Goal: Information Seeking & Learning: Learn about a topic

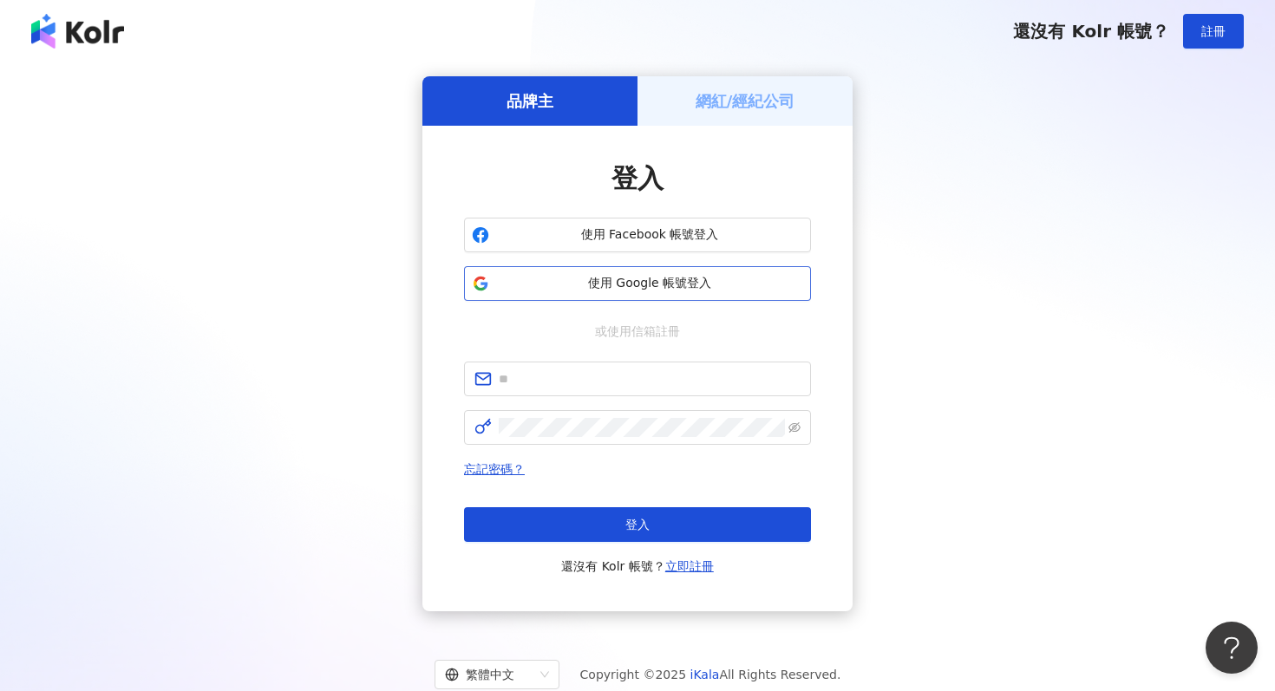
click at [671, 278] on span "使用 Google 帳號登入" at bounding box center [649, 283] width 307 height 17
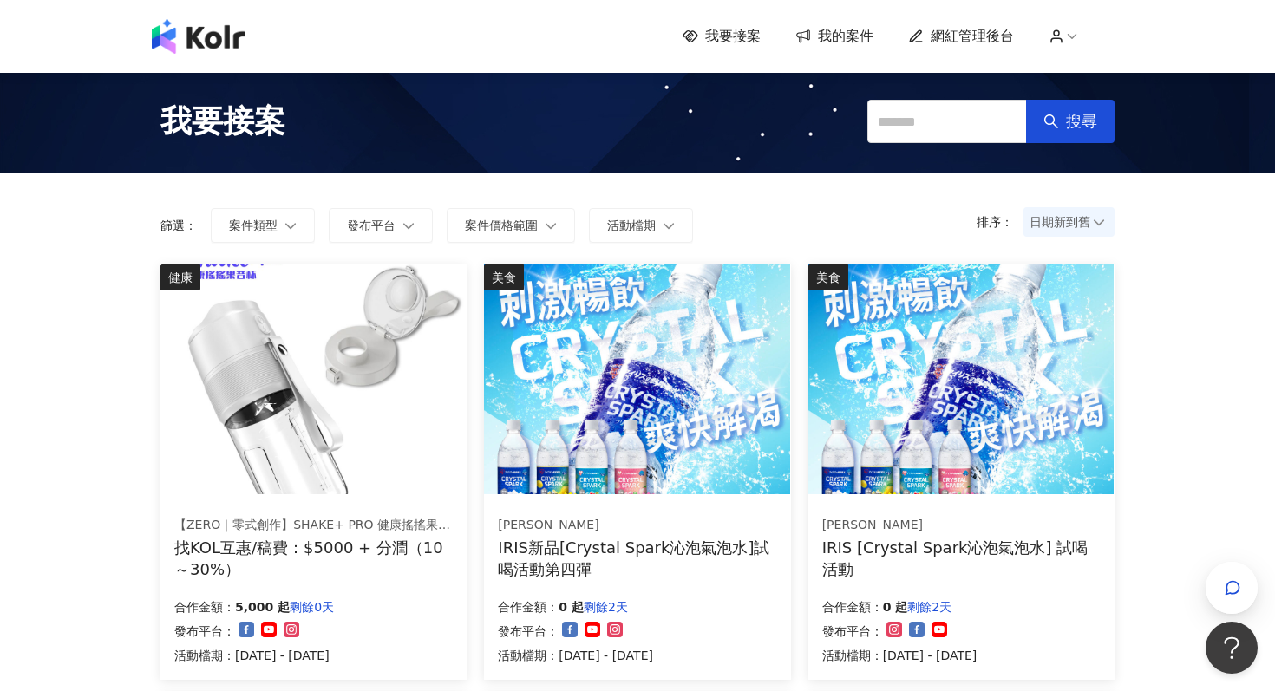
click at [980, 39] on span "網紅管理後台" at bounding box center [972, 36] width 83 height 19
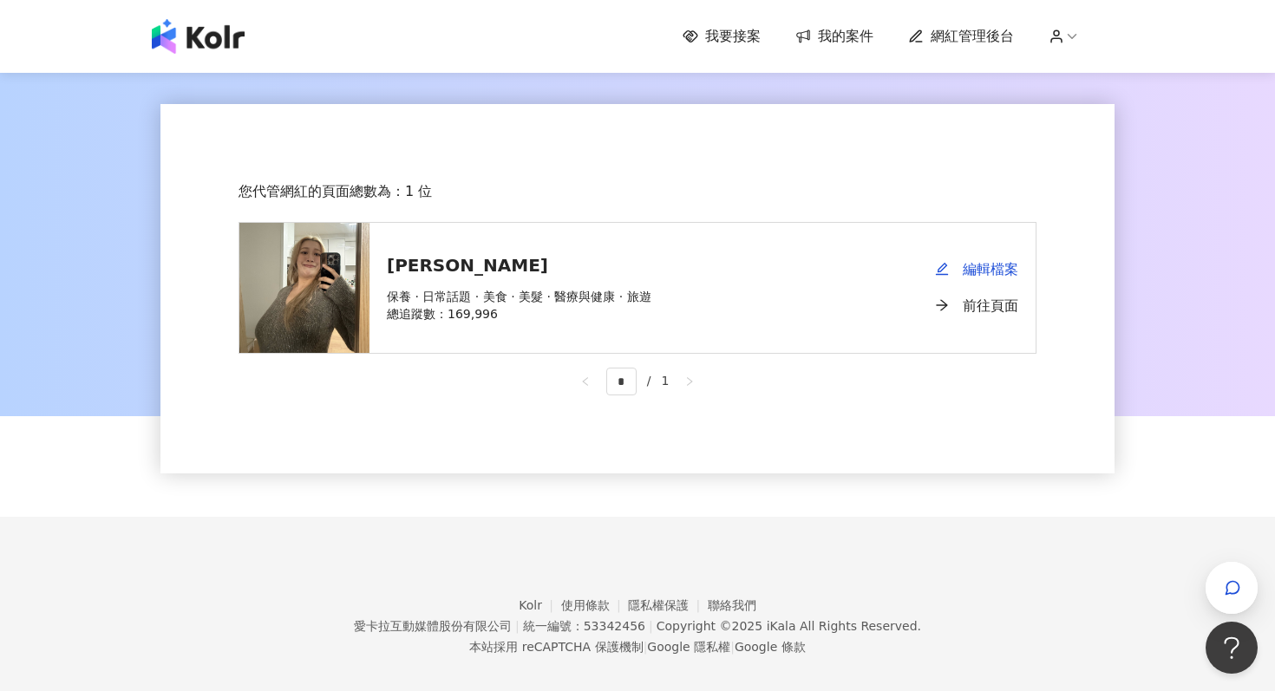
click at [656, 294] on div "[PERSON_NAME][PERSON_NAME] 保養 · 日常話題 · 美食 · 美髮 · 醫療與健康 · 旅遊 總追蹤數 ： 169,996" at bounding box center [519, 288] width 299 height 130
click at [986, 305] on link "前往頁面" at bounding box center [976, 306] width 83 height 36
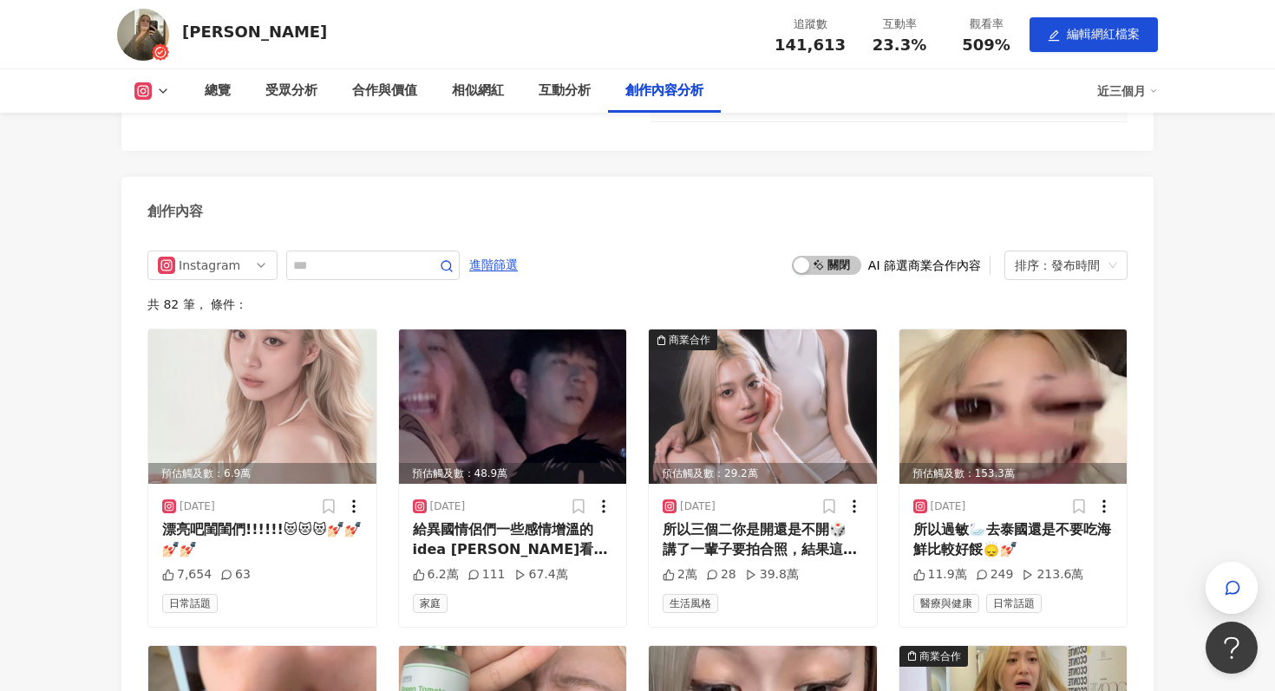
scroll to position [4967, 0]
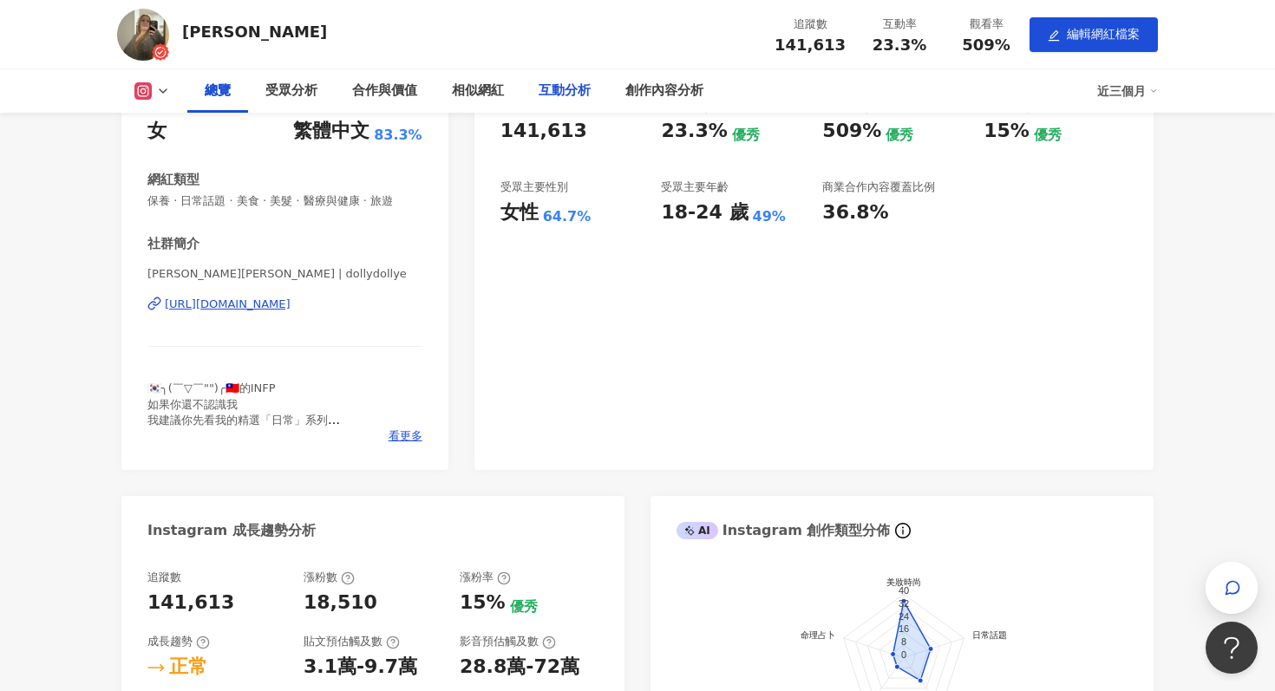
click at [562, 88] on div "互動分析" at bounding box center [565, 91] width 52 height 21
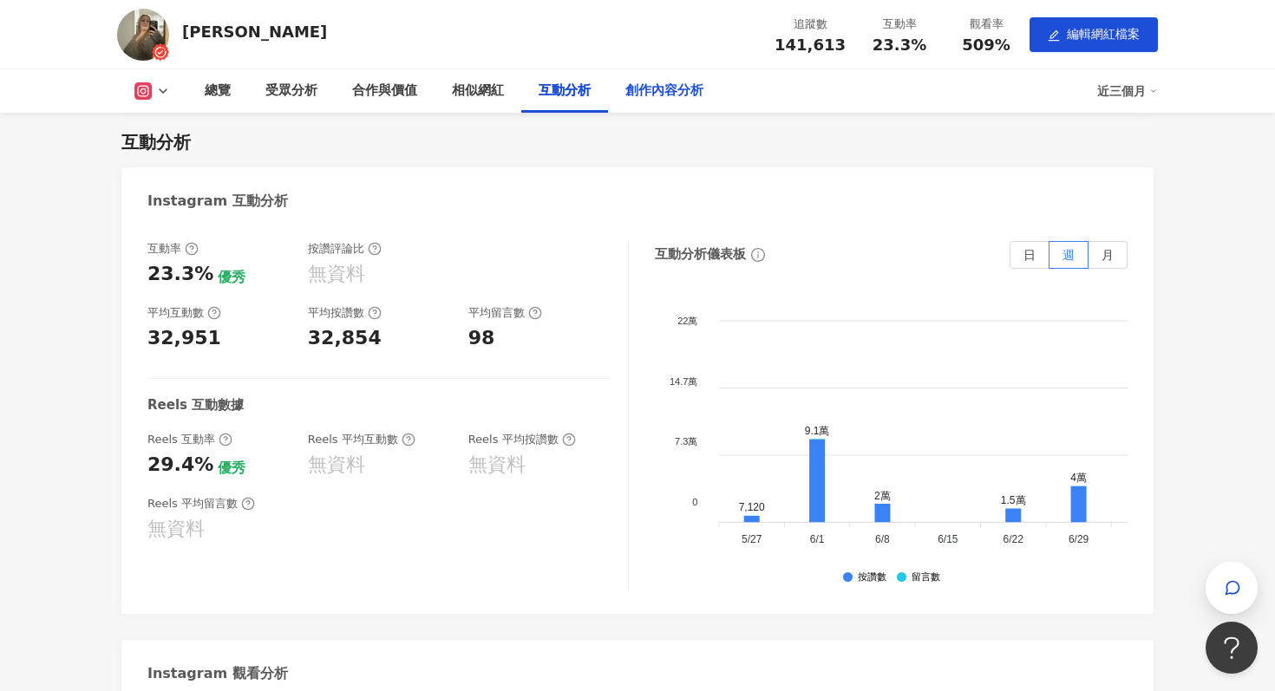
click at [665, 95] on div "創作內容分析" at bounding box center [664, 91] width 78 height 21
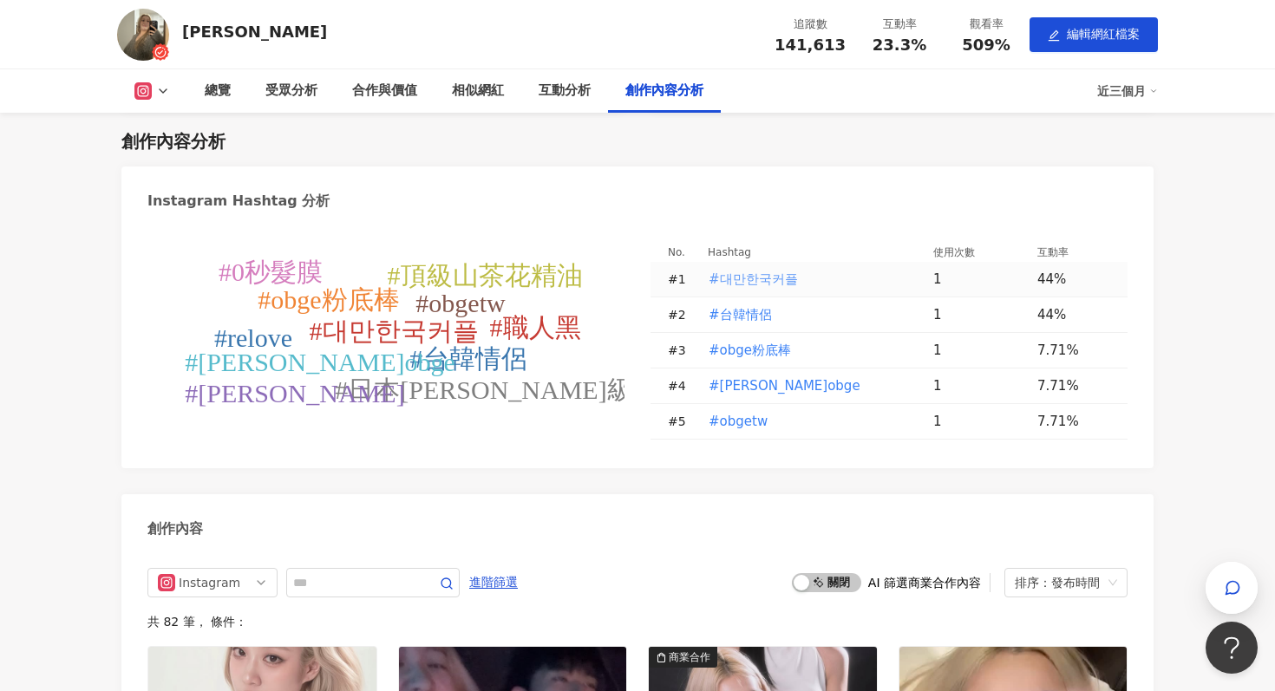
click at [741, 279] on span "#대만한국커플" at bounding box center [753, 279] width 89 height 19
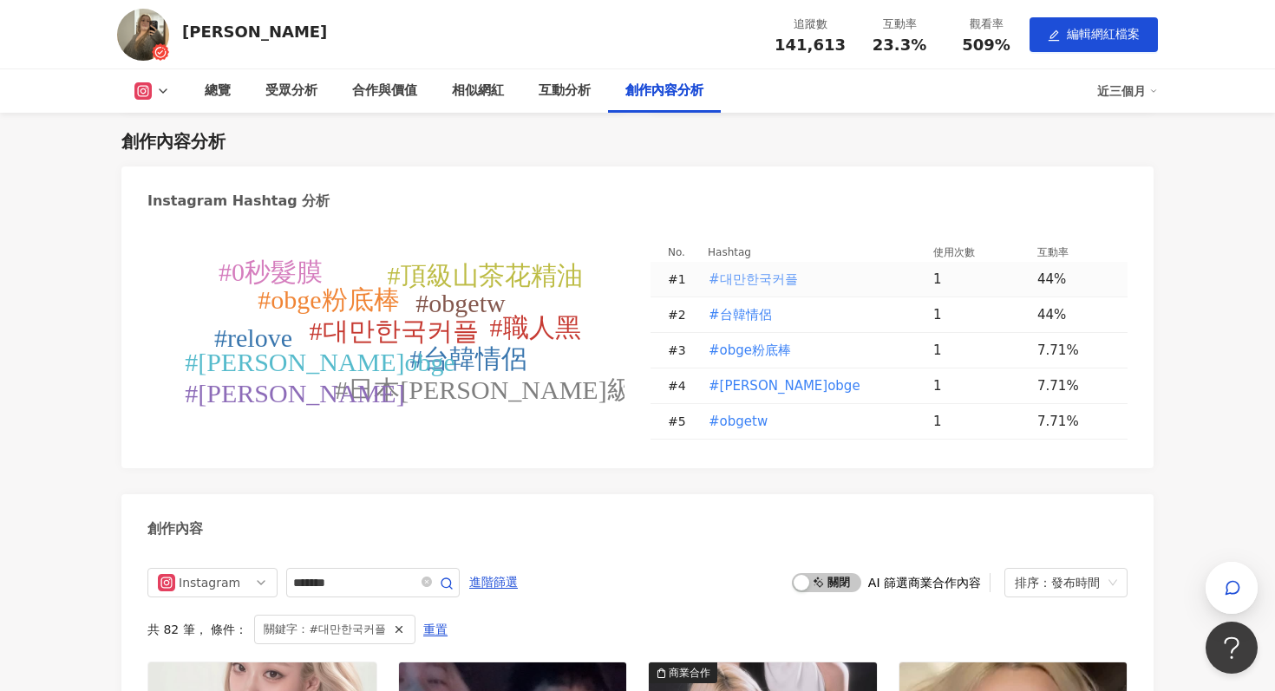
type input "*******"
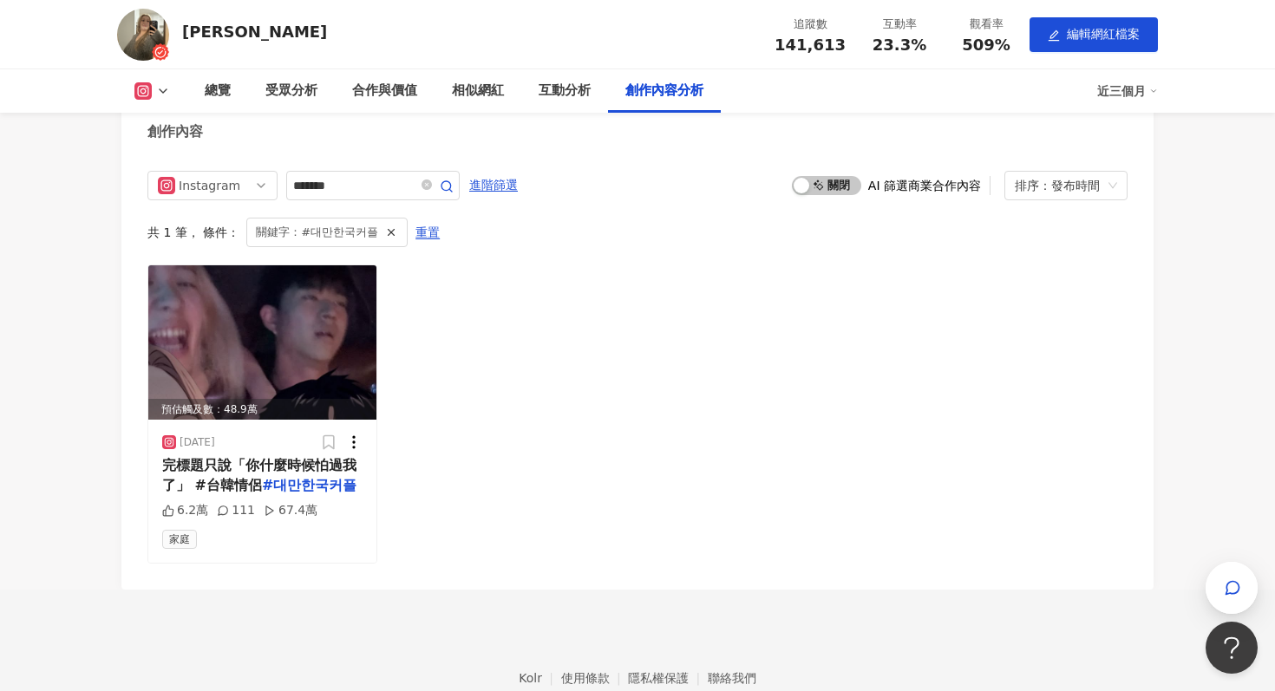
scroll to position [4736, 0]
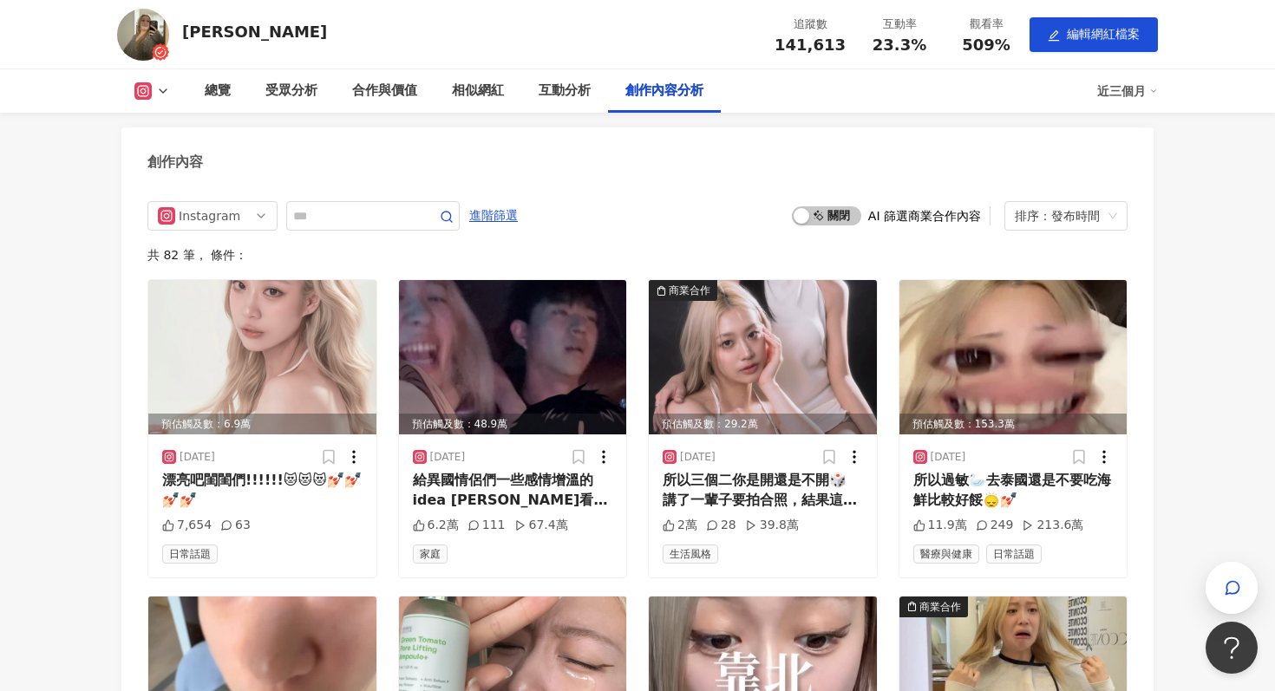
scroll to position [4832, 0]
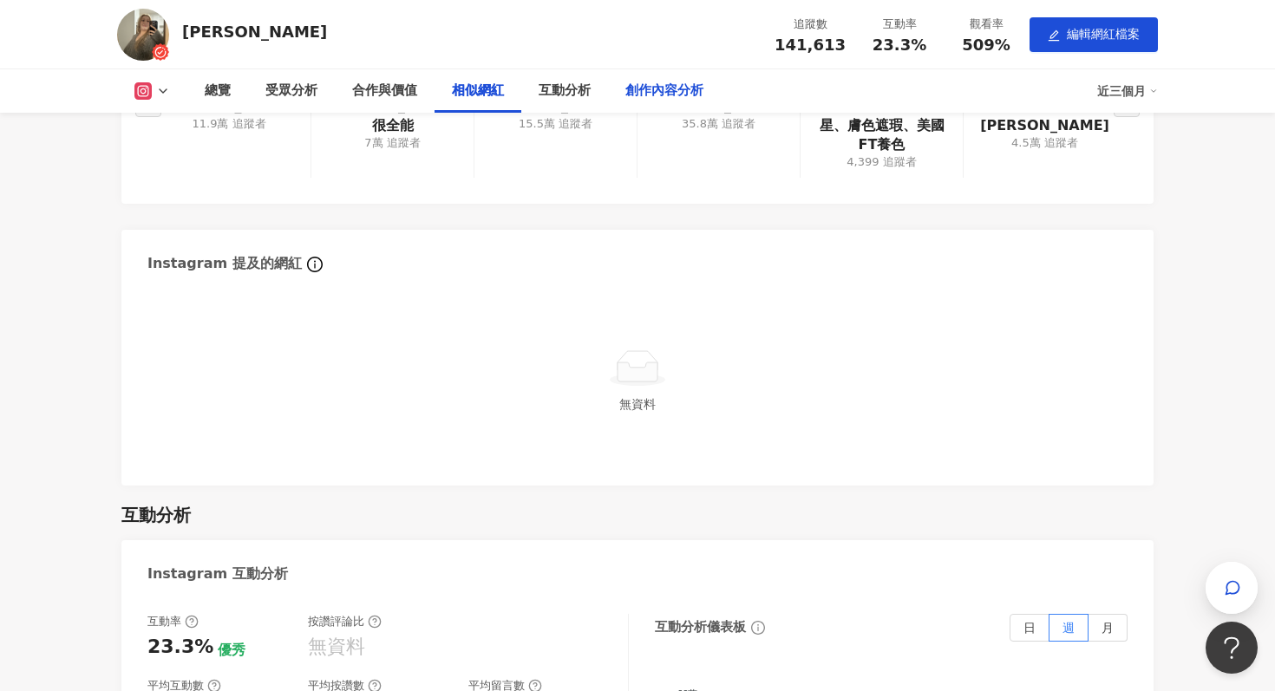
click at [661, 79] on div "創作內容分析" at bounding box center [664, 90] width 113 height 43
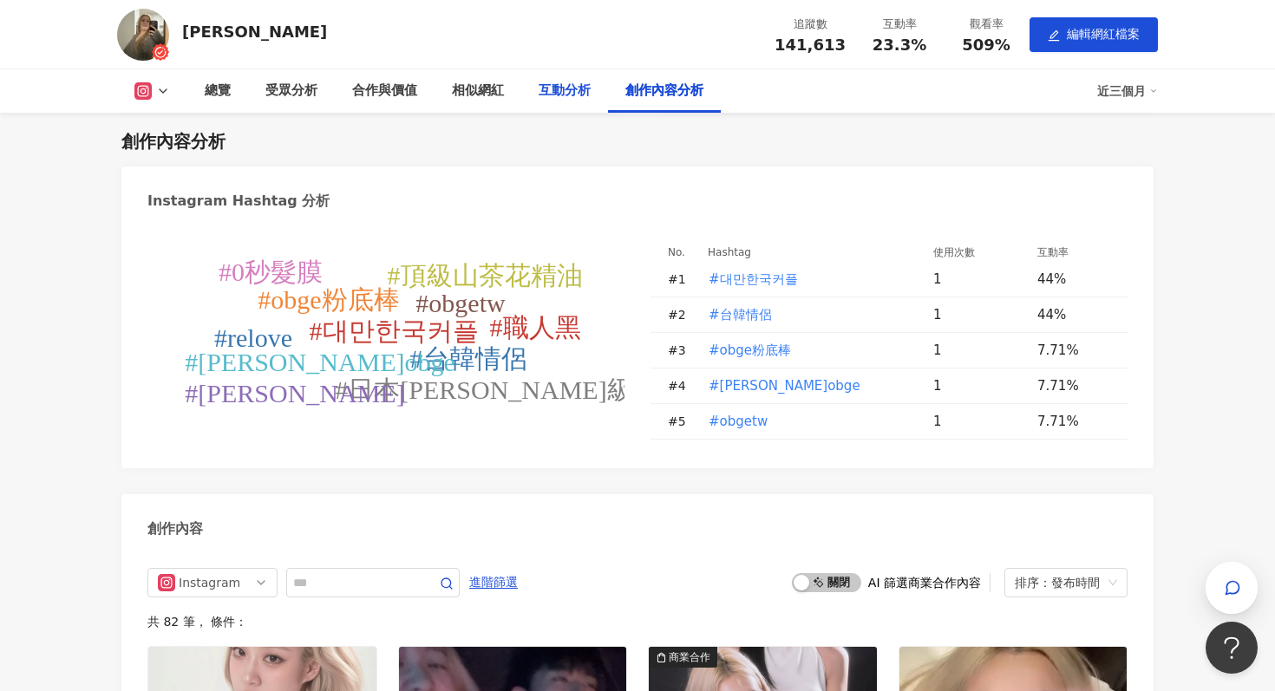
click at [543, 87] on div "互動分析" at bounding box center [565, 91] width 52 height 21
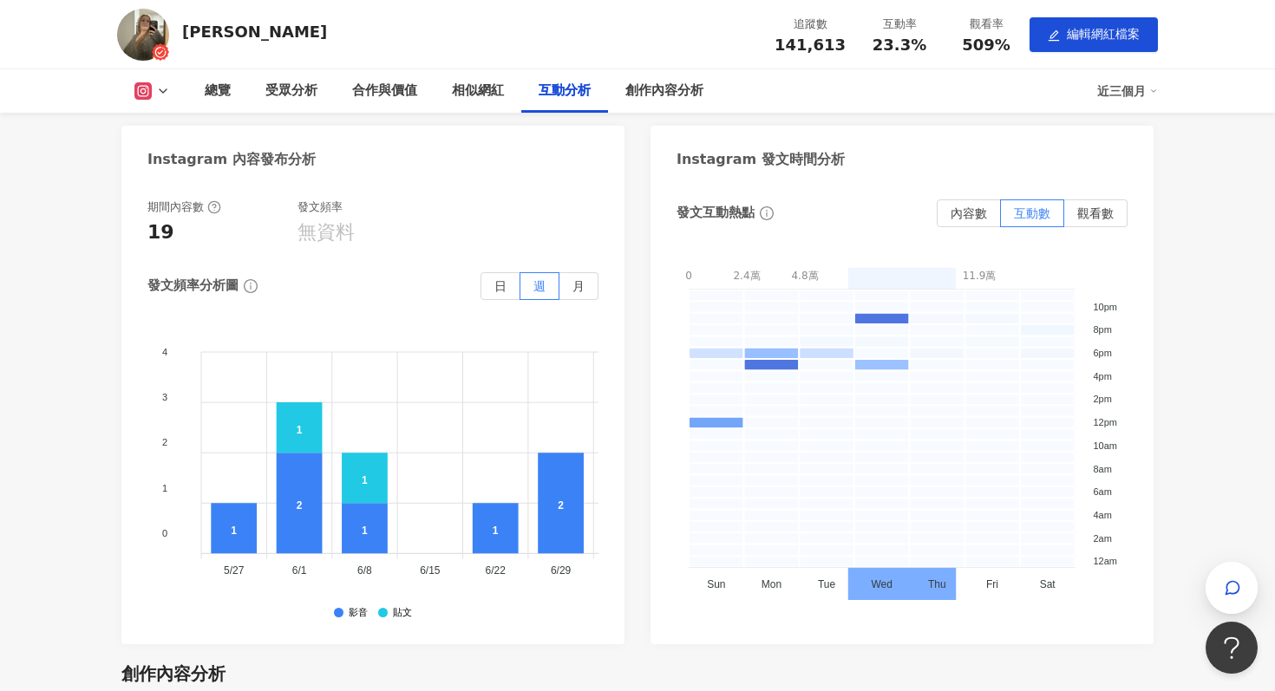
scroll to position [3800, 0]
click at [1088, 220] on label "觀看數" at bounding box center [1095, 214] width 63 height 28
click at [964, 214] on span "內容數" at bounding box center [969, 214] width 36 height 14
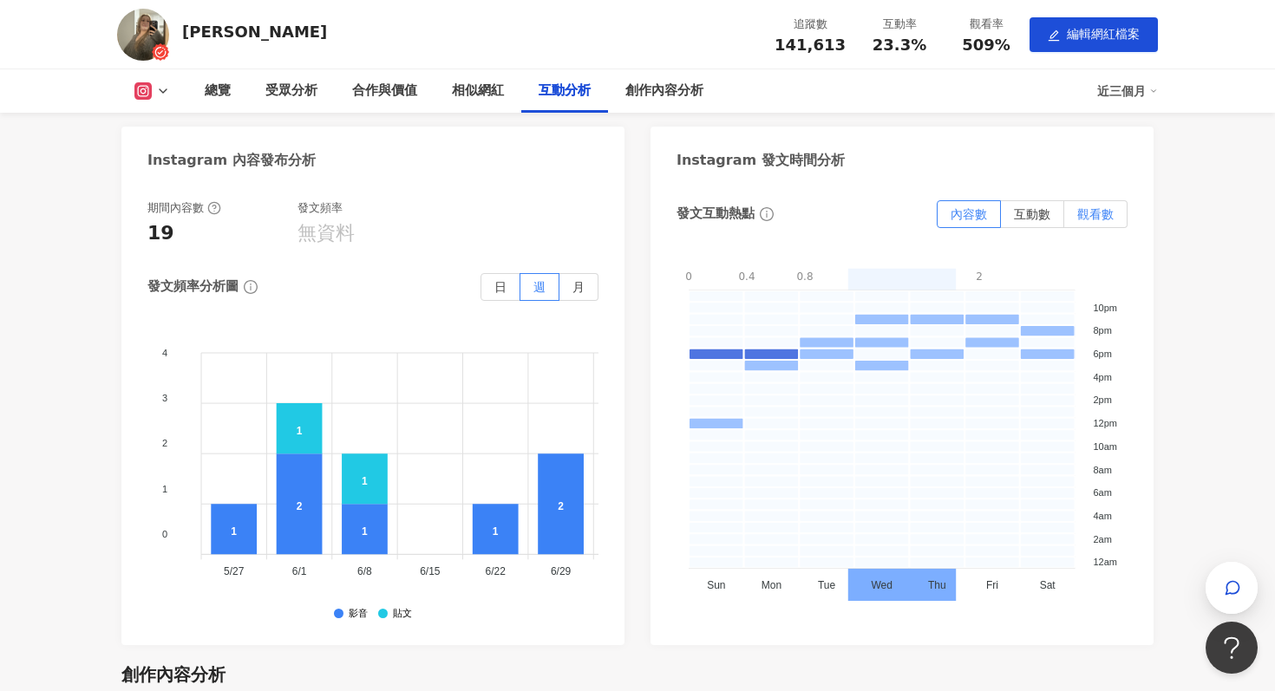
click at [1084, 214] on span "觀看數" at bounding box center [1095, 214] width 36 height 14
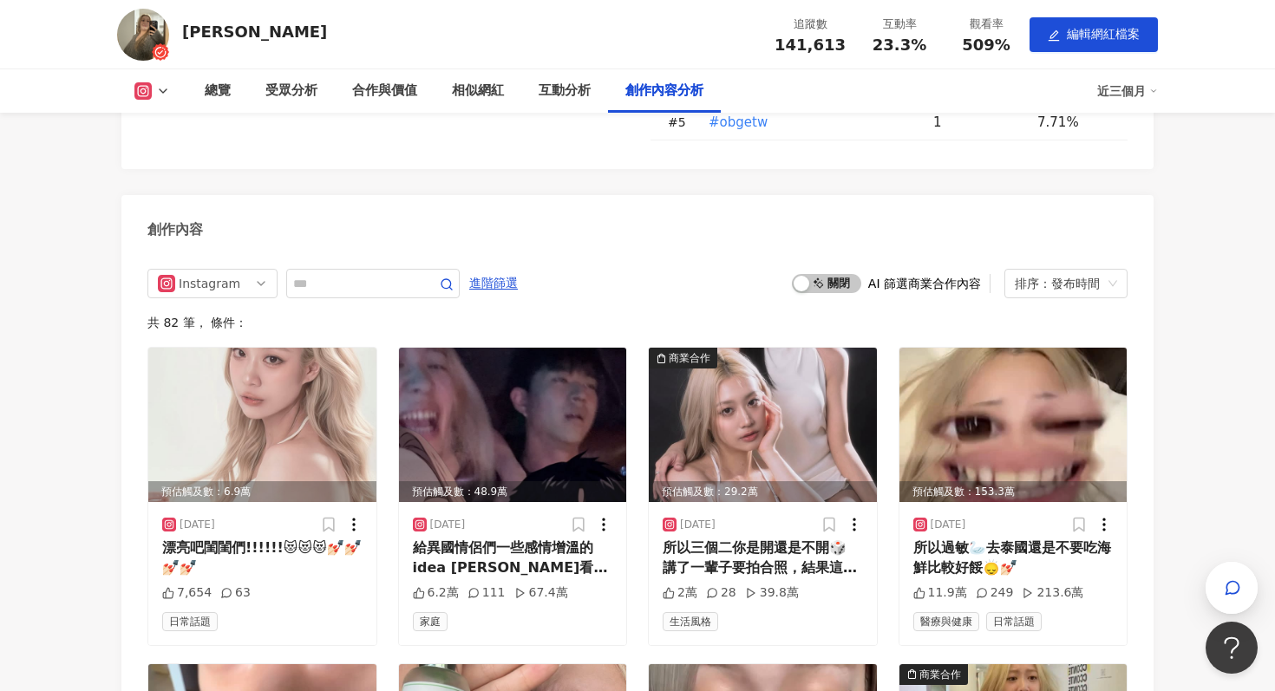
scroll to position [4730, 0]
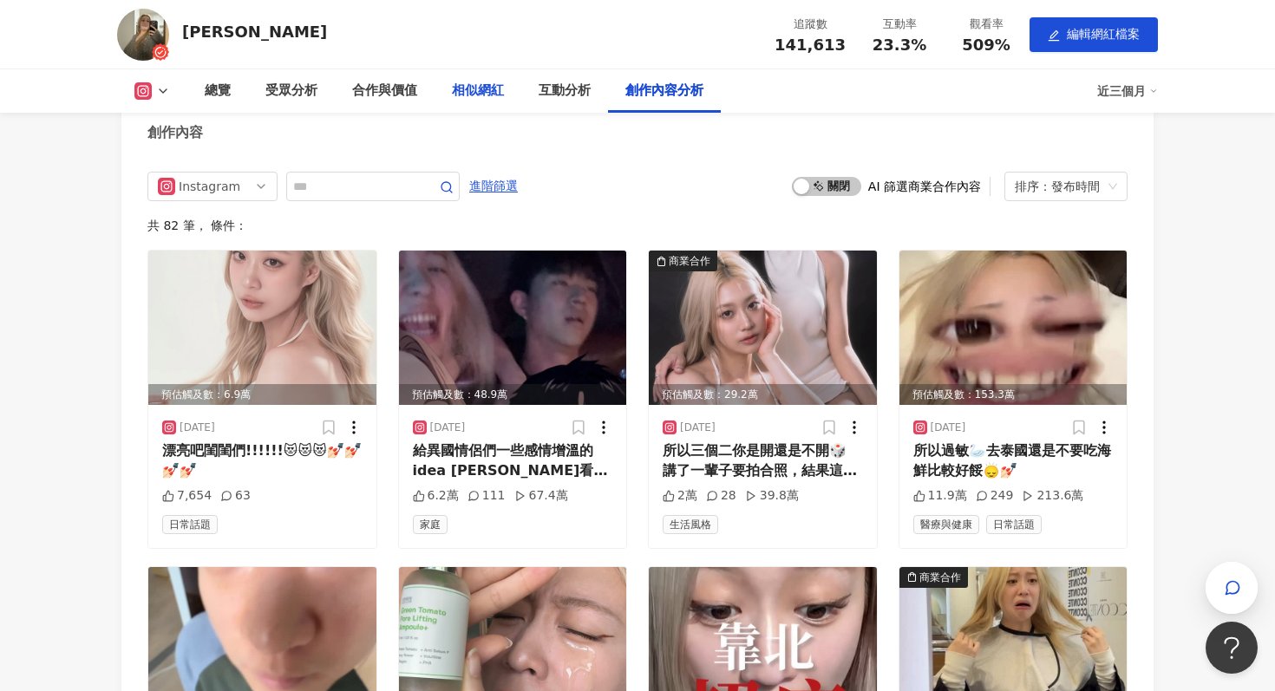
click at [473, 97] on div "相似網紅" at bounding box center [478, 91] width 52 height 21
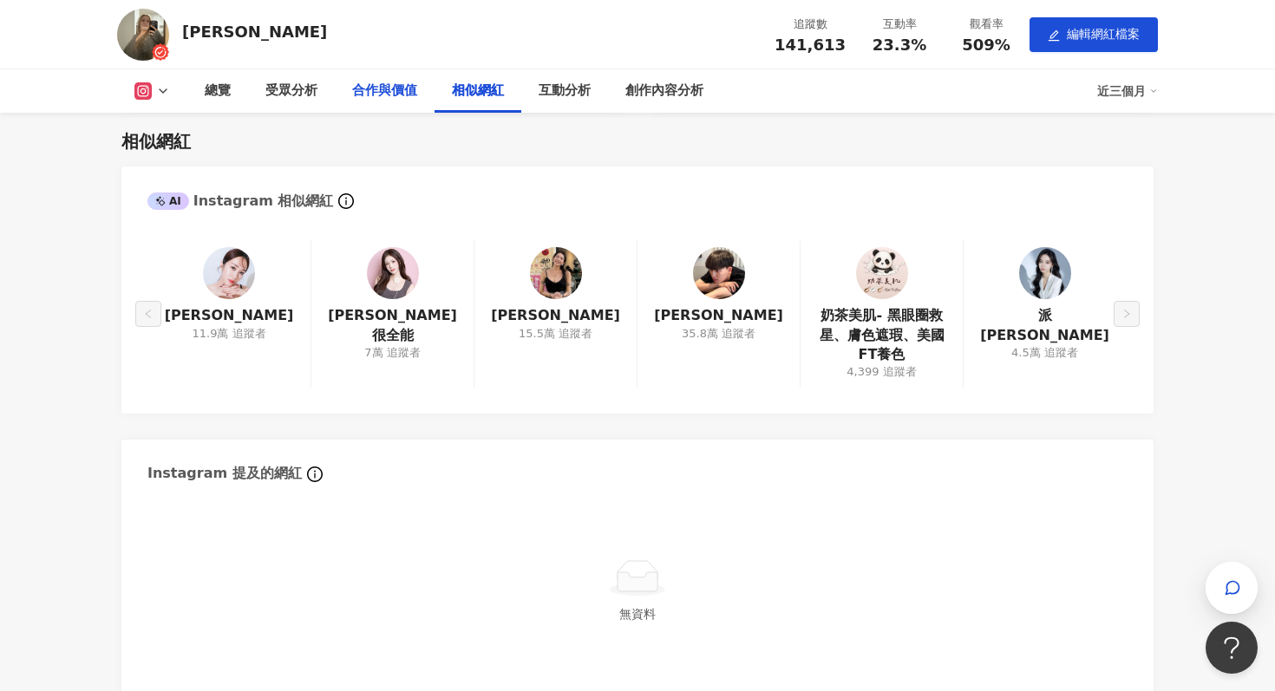
click at [391, 89] on div "合作與價值" at bounding box center [384, 91] width 65 height 21
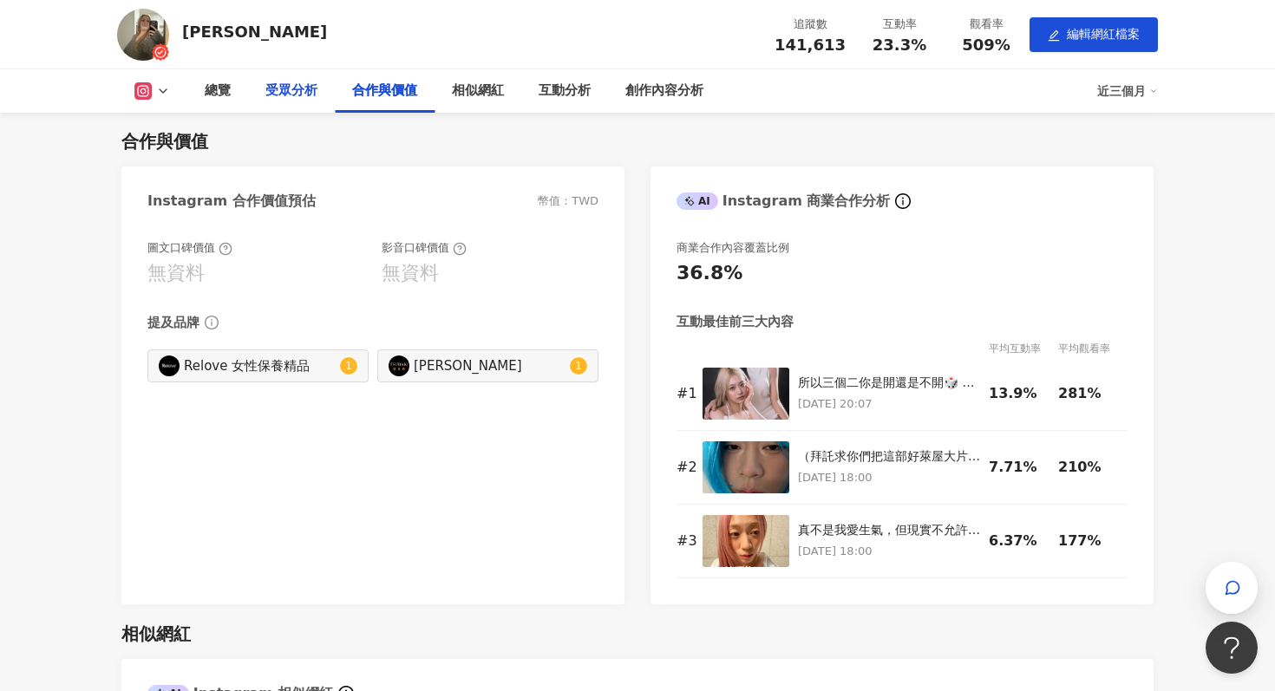
click at [295, 95] on div "受眾分析" at bounding box center [291, 91] width 52 height 21
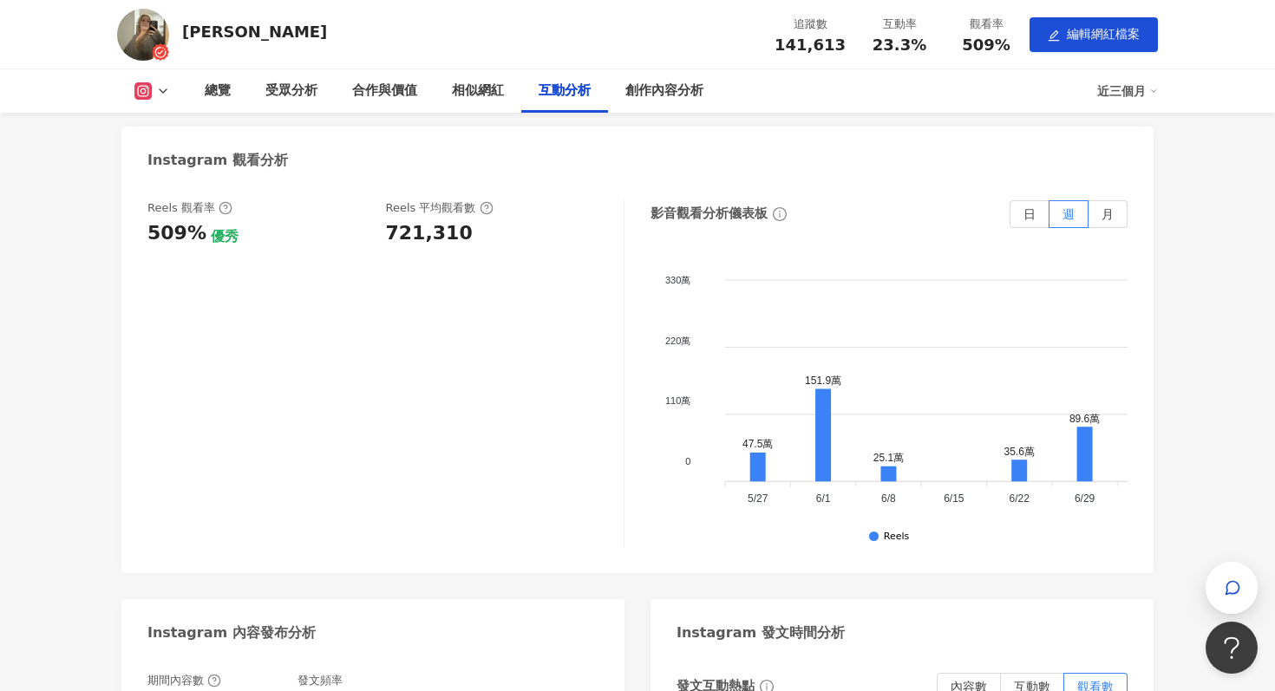
scroll to position [3315, 0]
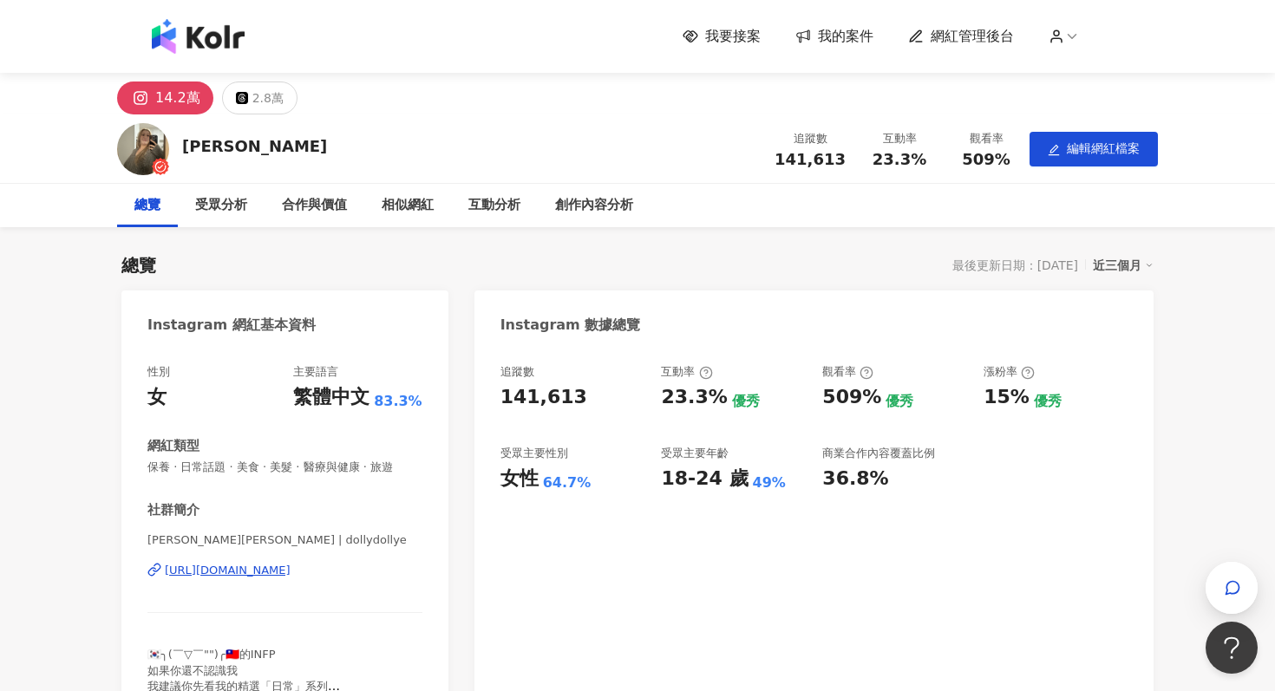
click at [856, 35] on span "我的案件" at bounding box center [846, 36] width 56 height 19
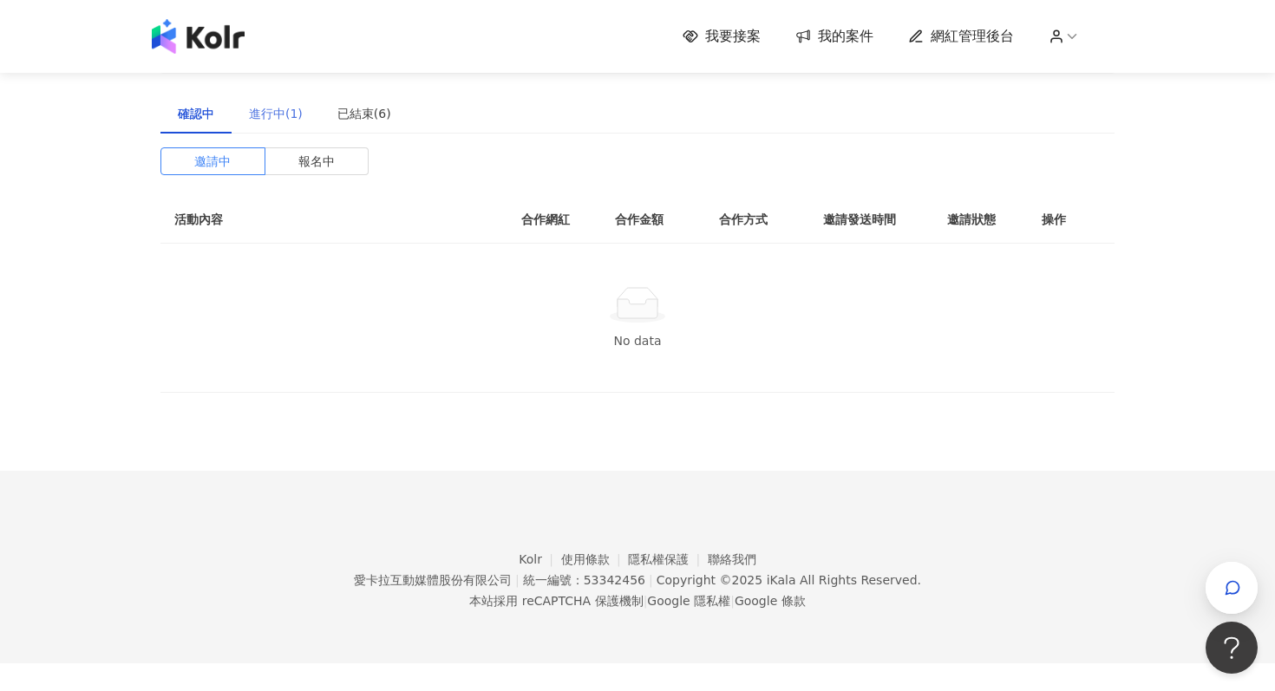
click at [285, 103] on div "進行中(1)" at bounding box center [276, 114] width 88 height 40
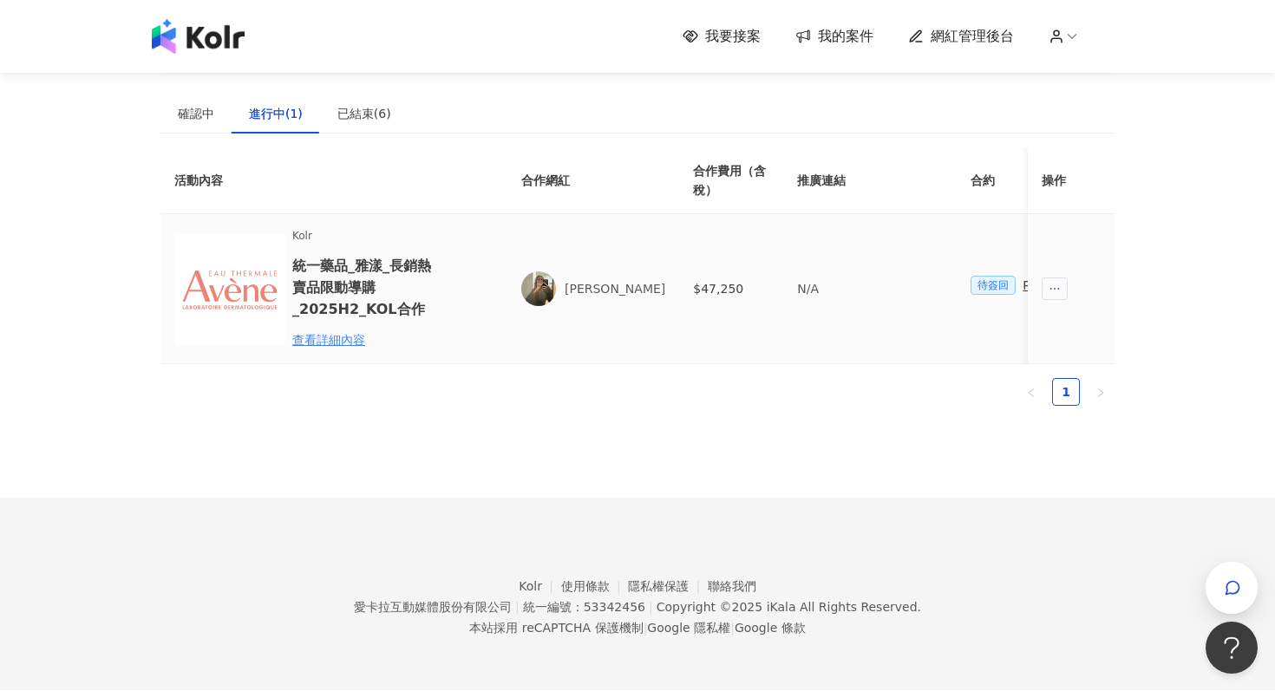
click at [422, 291] on h6 "統一藥品_雅漾_長銷熱賣品限動導購_2025H2_KOL合作" at bounding box center [368, 287] width 152 height 65
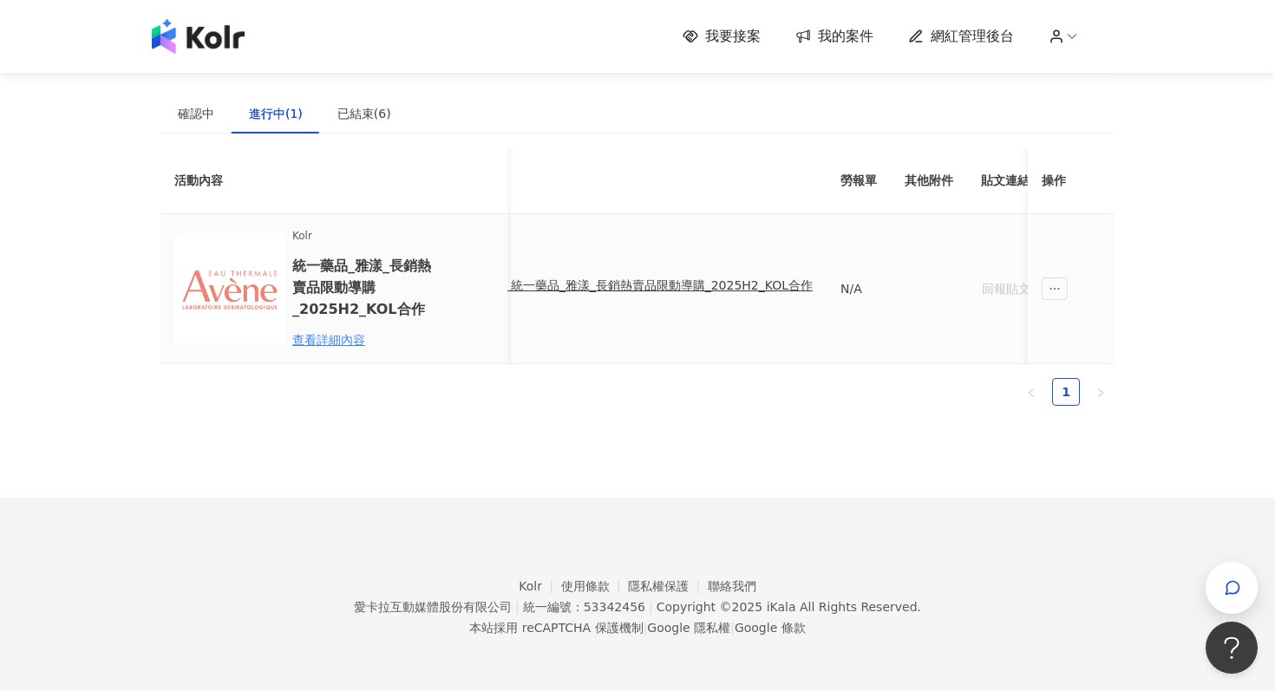
scroll to position [0, 556]
click at [748, 285] on div "PJ0001586 統一藥品_雅漾_長銷熱賣品限動導購_2025H2_KOL合作" at bounding box center [652, 285] width 371 height 19
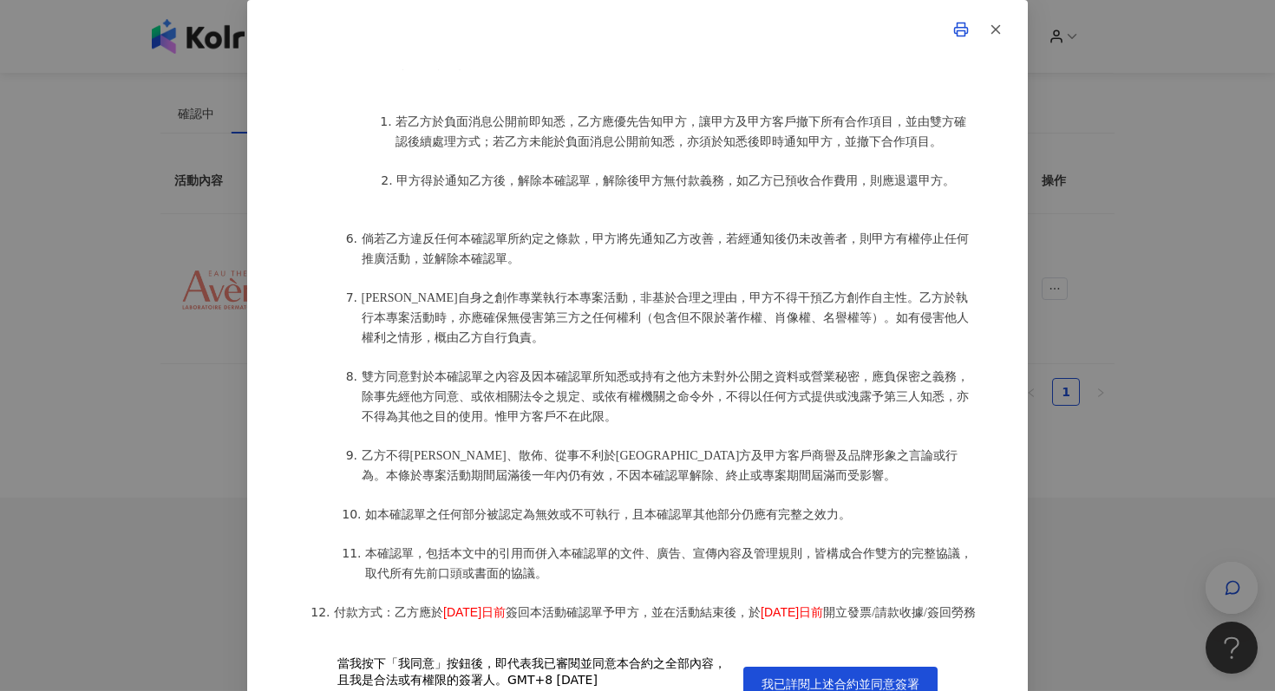
scroll to position [1599, 0]
